Goal: Transaction & Acquisition: Obtain resource

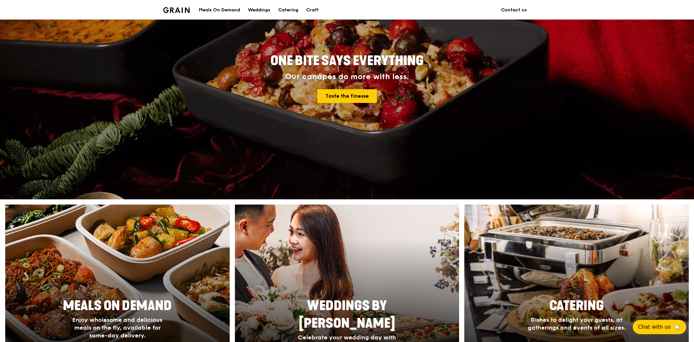
scroll to position [181, 0]
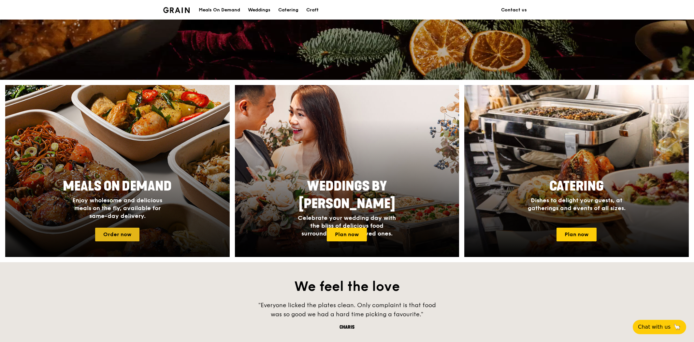
click at [122, 90] on link "Order now" at bounding box center [117, 235] width 44 height 14
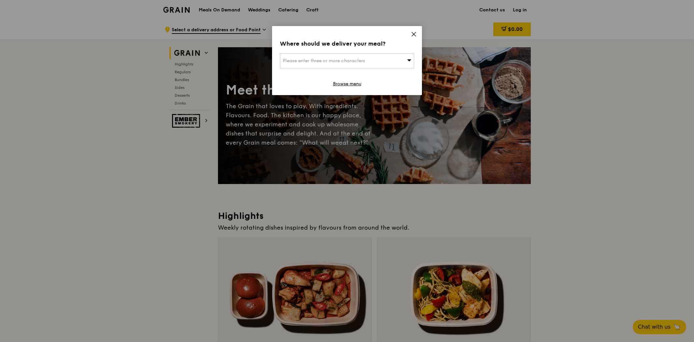
click at [227, 64] on div "Please enter three or more characters" at bounding box center [347, 60] width 134 height 15
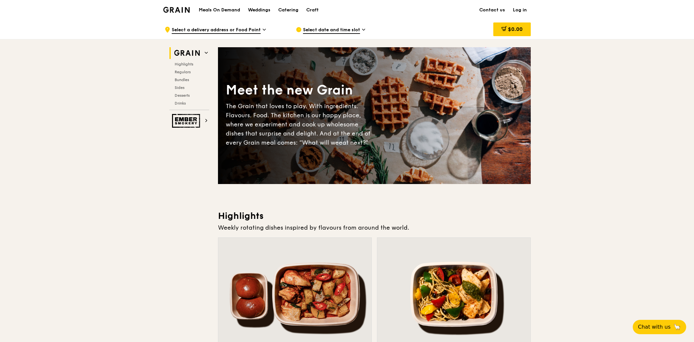
scroll to position [181, 0]
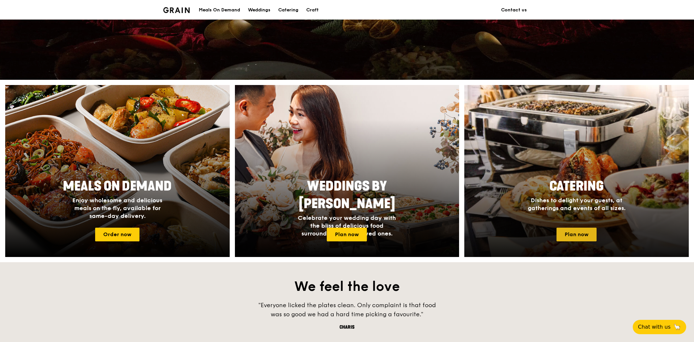
click at [227, 90] on link "Plan now" at bounding box center [577, 235] width 40 height 14
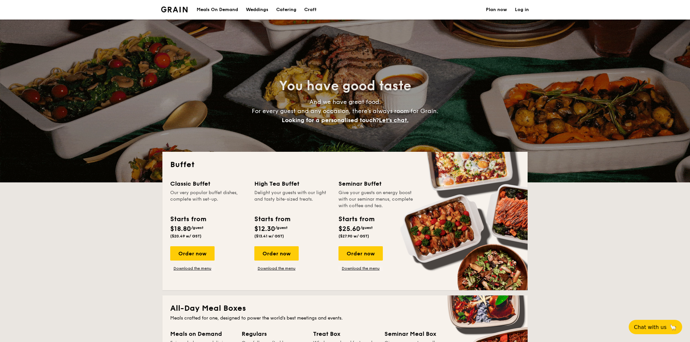
select select
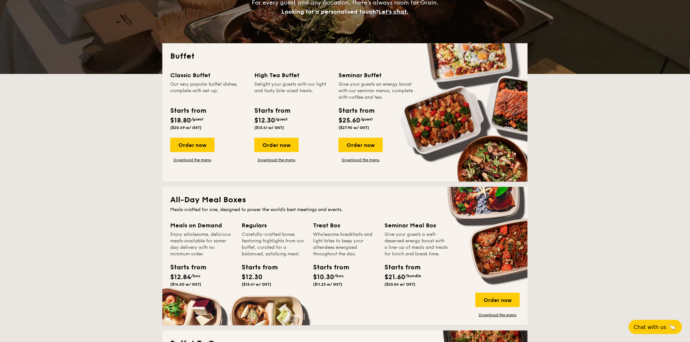
scroll to position [36, 0]
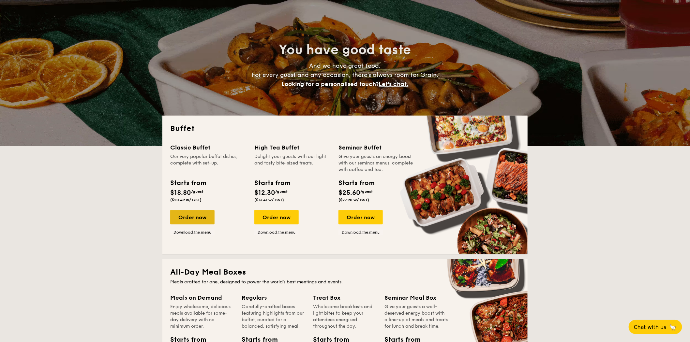
click at [209, 210] on div "Order now" at bounding box center [192, 217] width 44 height 14
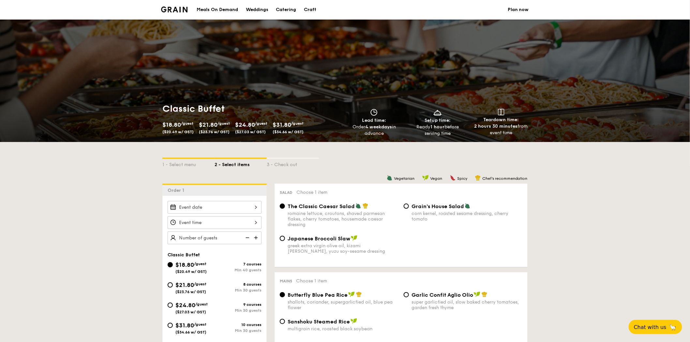
select select
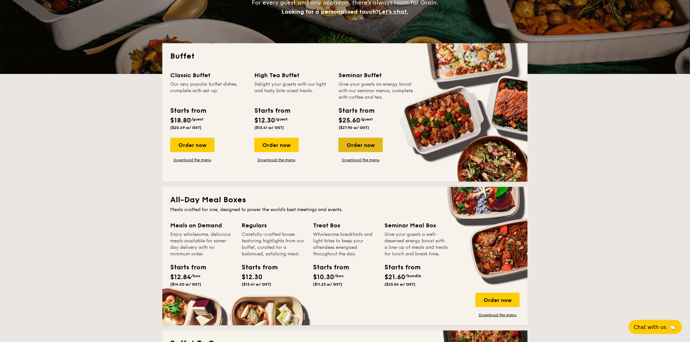
scroll to position [72, 0]
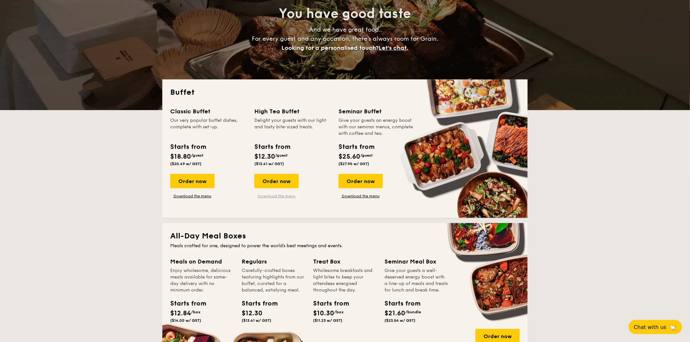
click at [292, 197] on link "Download the menu" at bounding box center [276, 196] width 44 height 5
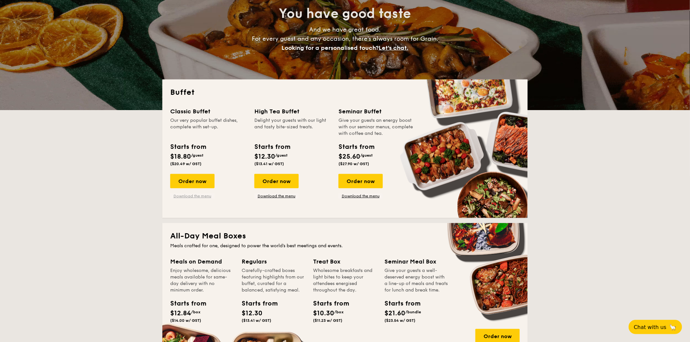
click at [209, 194] on link "Download the menu" at bounding box center [192, 196] width 44 height 5
